Goal: Information Seeking & Learning: Learn about a topic

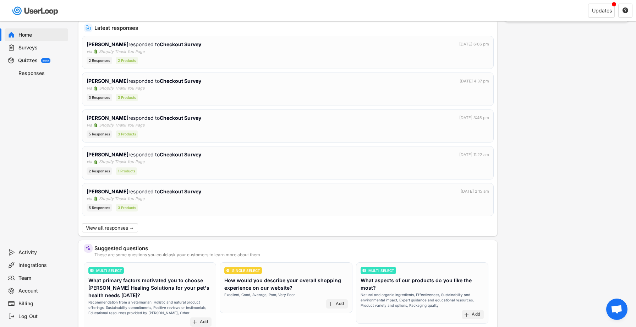
scroll to position [129, 0]
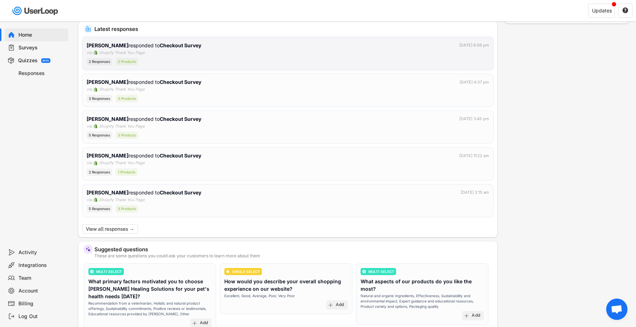
click at [224, 55] on div "[PERSON_NAME] responded to Checkout Survey [DATE] 6:06 pm via Shopify Thank You…" at bounding box center [288, 54] width 403 height 24
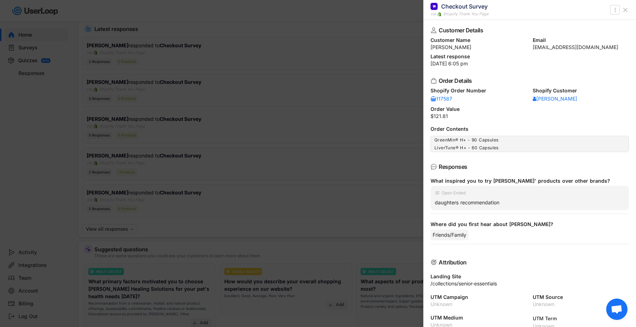
scroll to position [9, 0]
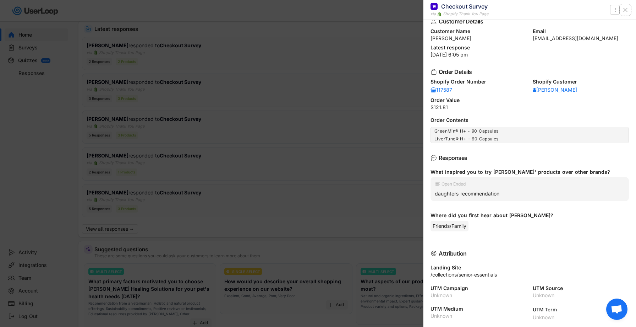
click at [629, 8] on button at bounding box center [625, 9] width 11 height 11
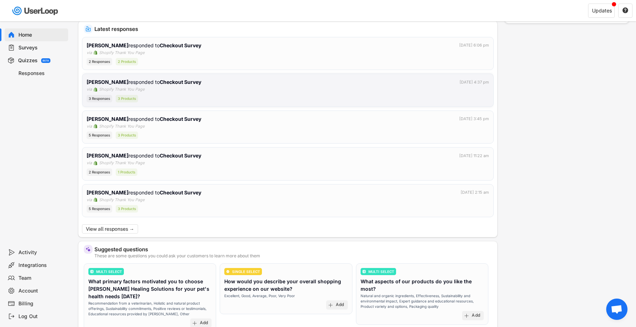
click at [251, 95] on div "3 Responses 3 Products" at bounding box center [288, 98] width 403 height 7
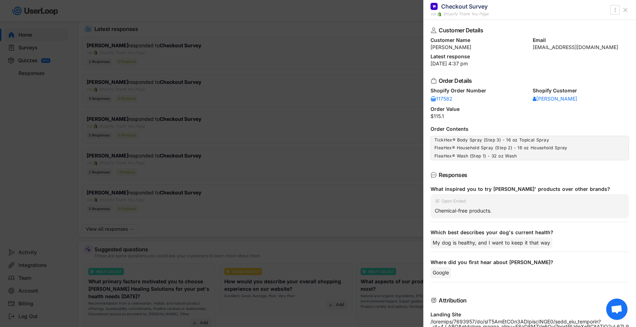
click at [385, 109] on div at bounding box center [318, 163] width 636 height 327
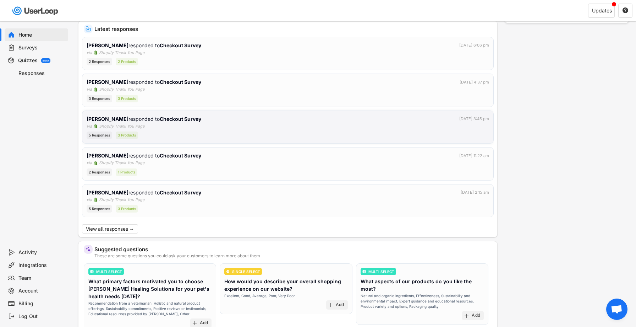
click at [301, 120] on div "[PERSON_NAME] responded to Checkout Survey [DATE] 3:45 pm" at bounding box center [288, 118] width 403 height 7
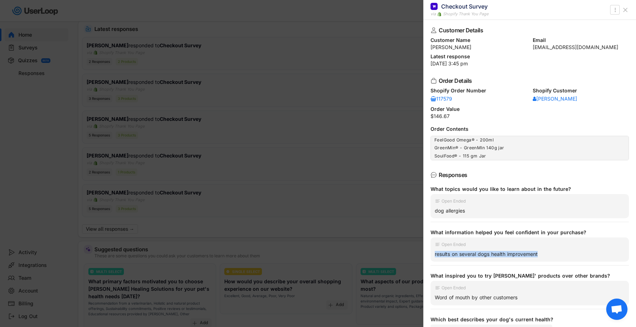
drag, startPoint x: 540, startPoint y: 255, endPoint x: 434, endPoint y: 252, distance: 105.9
click at [434, 252] on div "Open Ended results on several dogs health improvement" at bounding box center [530, 249] width 199 height 24
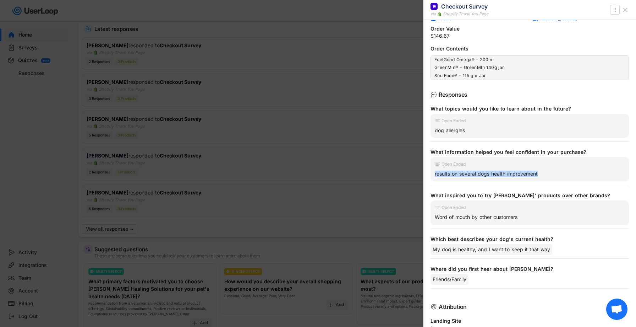
scroll to position [80, 0]
click at [352, 159] on div at bounding box center [318, 163] width 636 height 327
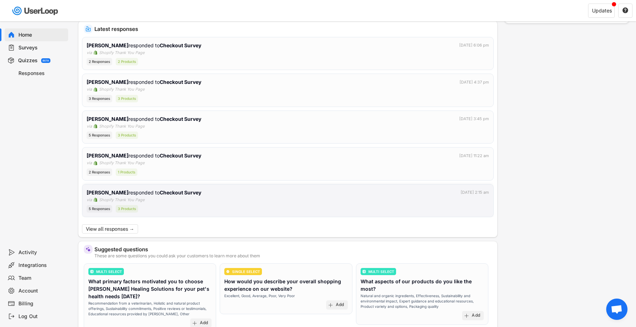
click at [239, 192] on div "[PERSON_NAME] responded to Checkout Survey [DATE] 2:15 am" at bounding box center [288, 192] width 403 height 7
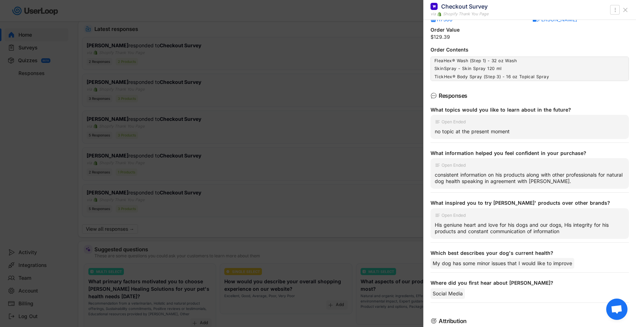
scroll to position [95, 0]
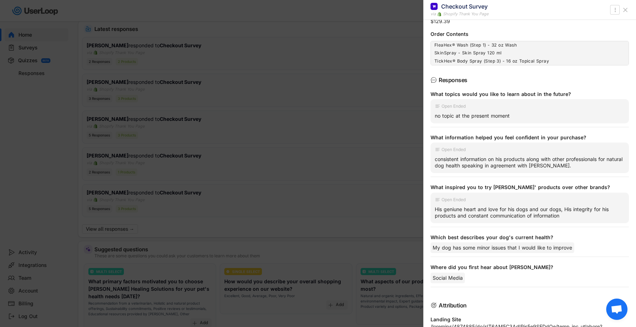
click at [388, 175] on div at bounding box center [318, 163] width 636 height 327
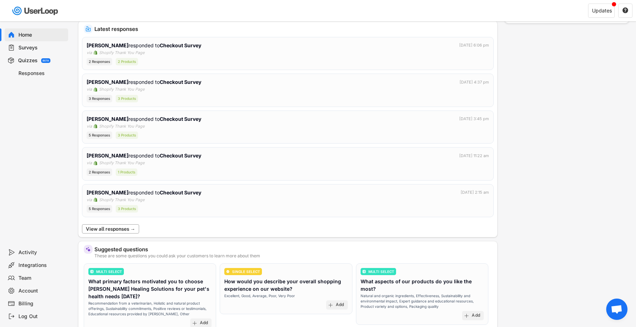
click at [127, 228] on button "View all responses →" at bounding box center [110, 228] width 57 height 9
